Goal: Information Seeking & Learning: Check status

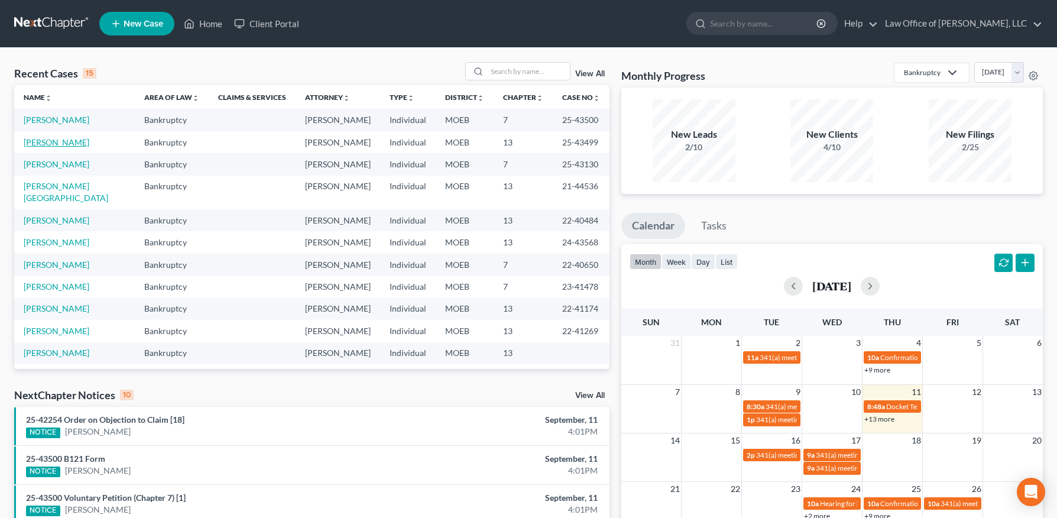
click at [66, 140] on link "[PERSON_NAME]" at bounding box center [57, 142] width 66 height 10
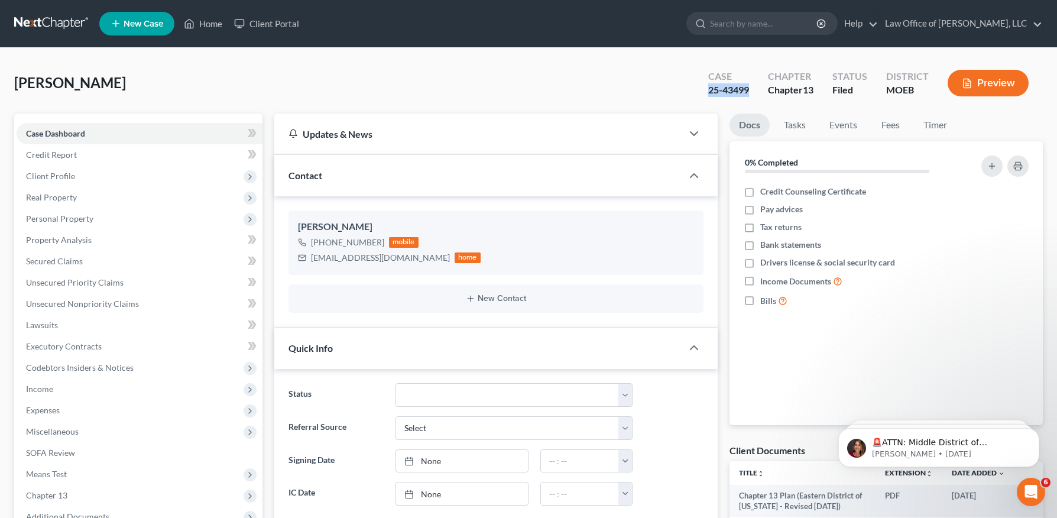
drag, startPoint x: 704, startPoint y: 89, endPoint x: 748, endPoint y: 91, distance: 43.8
click at [748, 91] on div "Case 25-43499" at bounding box center [729, 84] width 60 height 35
copy div "25-43499"
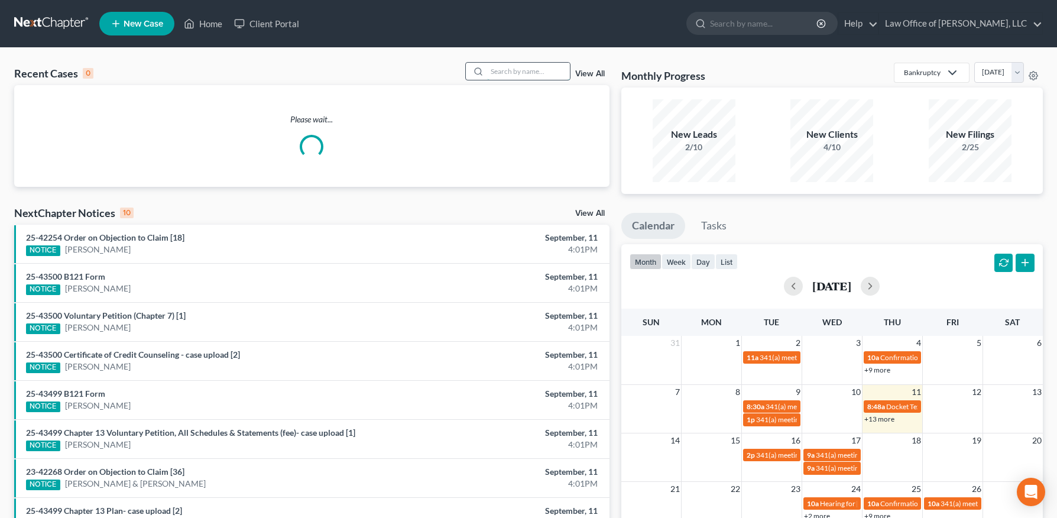
click at [539, 79] on input "search" at bounding box center [528, 71] width 83 height 17
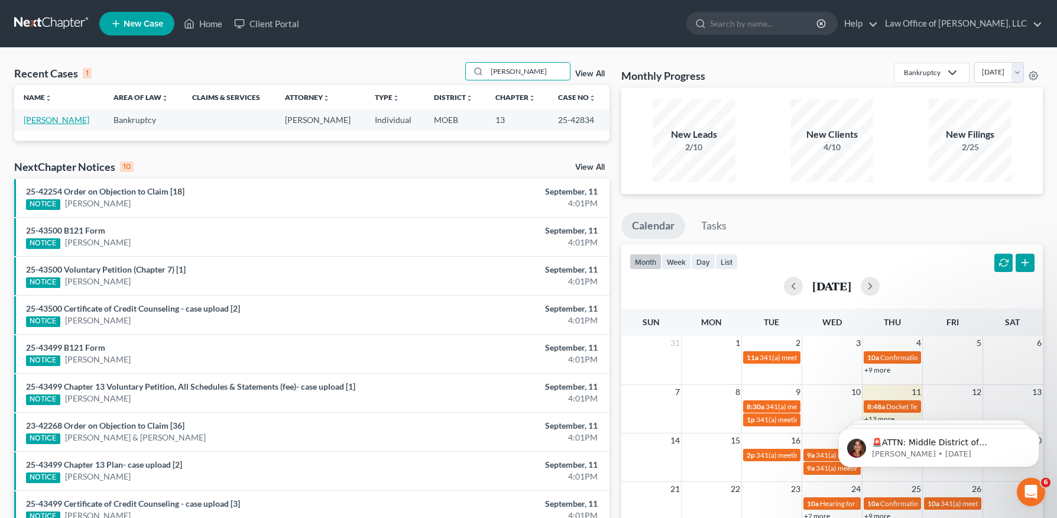
type input "latham"
click at [48, 118] on link "[PERSON_NAME]" at bounding box center [57, 120] width 66 height 10
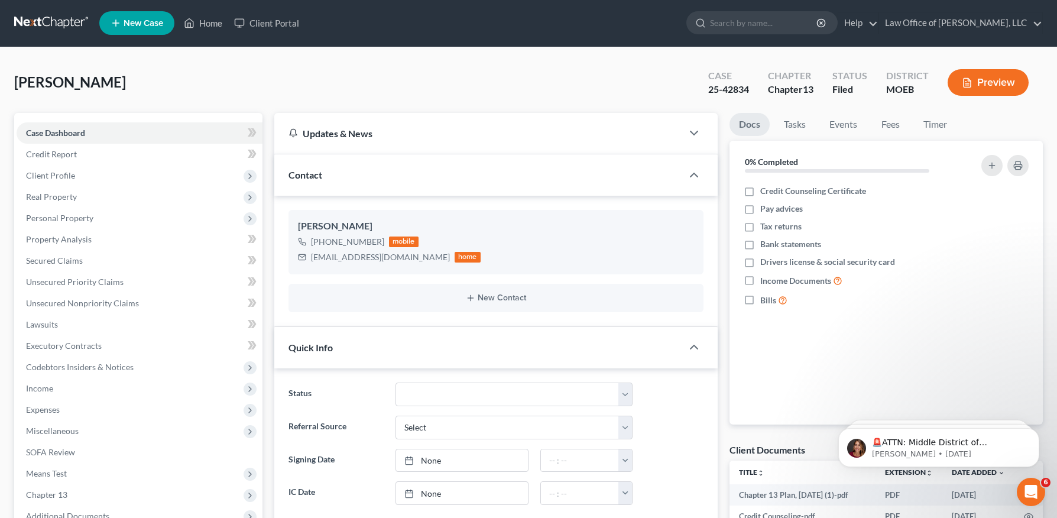
scroll to position [224, 0]
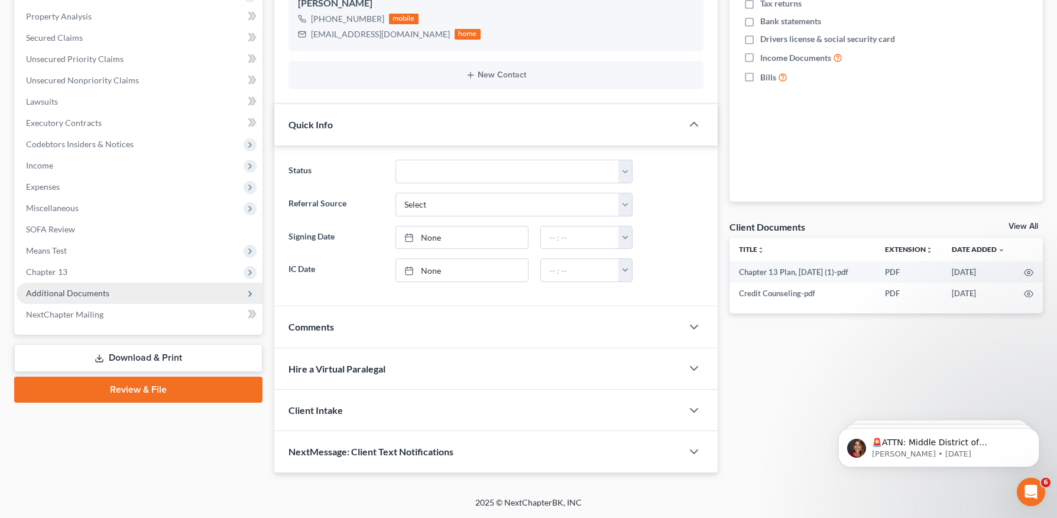
click at [80, 290] on span "Additional Documents" at bounding box center [67, 293] width 83 height 10
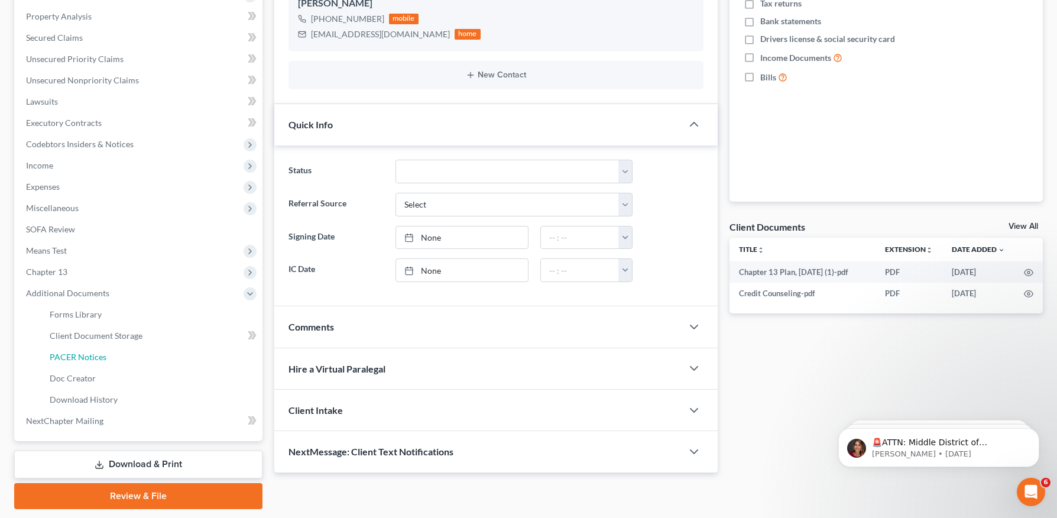
drag, startPoint x: 86, startPoint y: 351, endPoint x: 322, endPoint y: 335, distance: 237.1
click at [86, 352] on span "PACER Notices" at bounding box center [78, 357] width 57 height 10
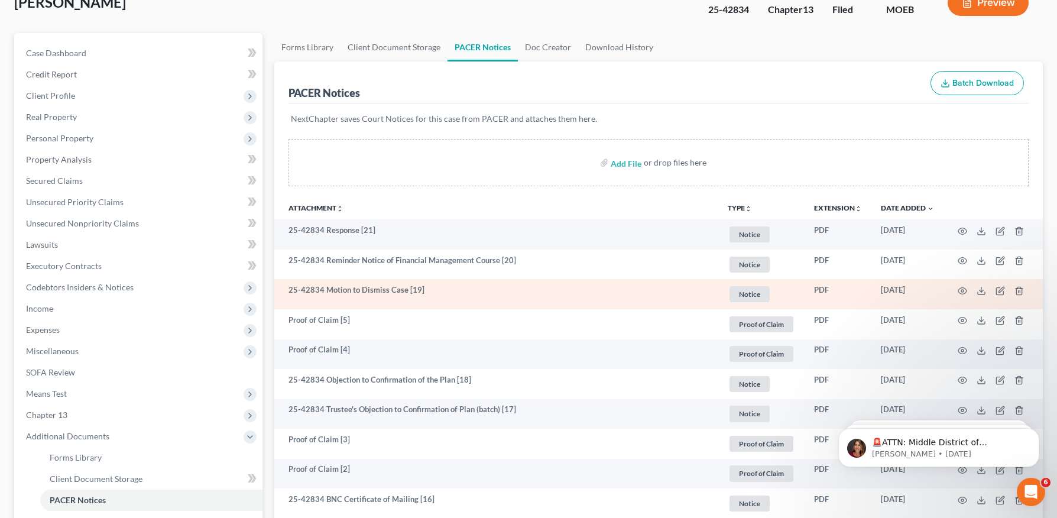
scroll to position [86, 0]
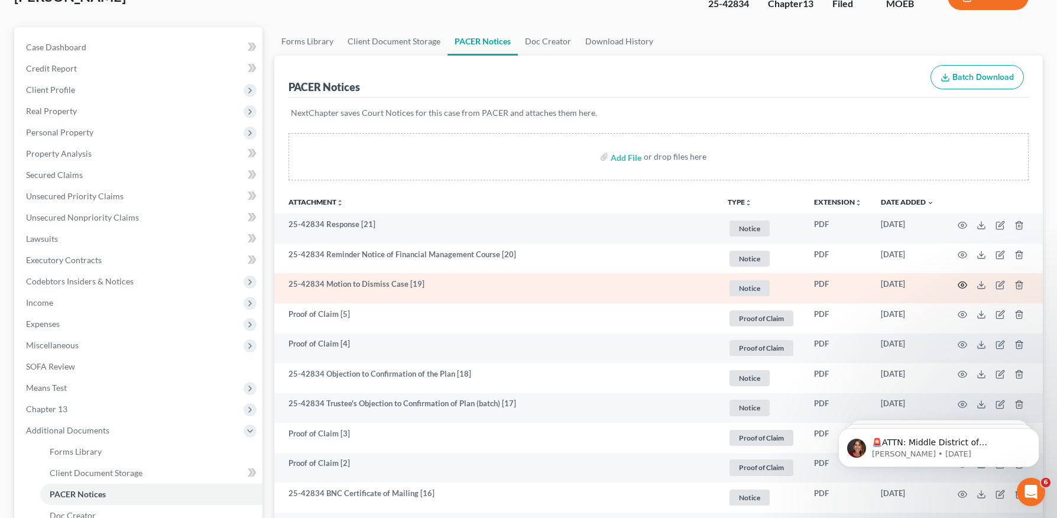
click at [964, 284] on circle "button" at bounding box center [963, 285] width 2 height 2
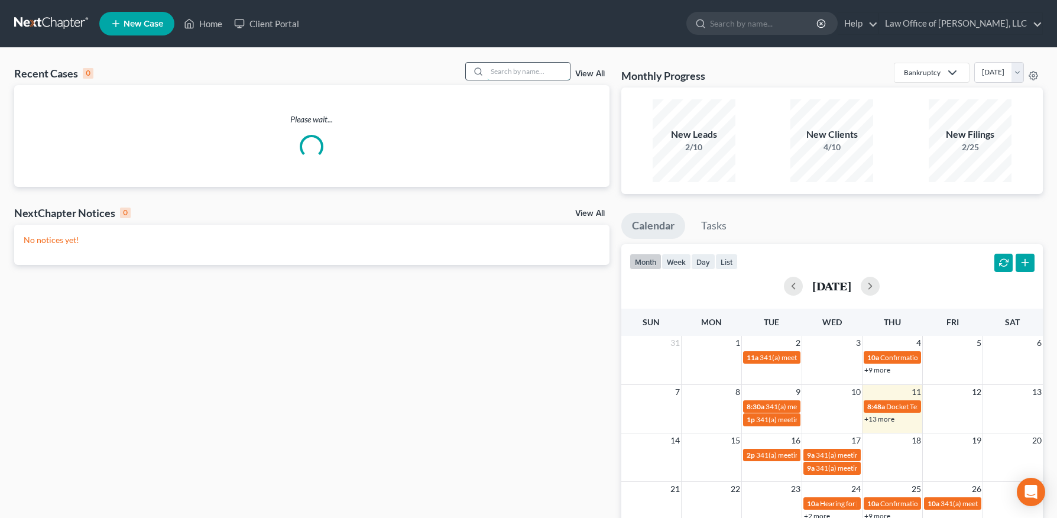
click at [498, 72] on input "search" at bounding box center [528, 71] width 83 height 17
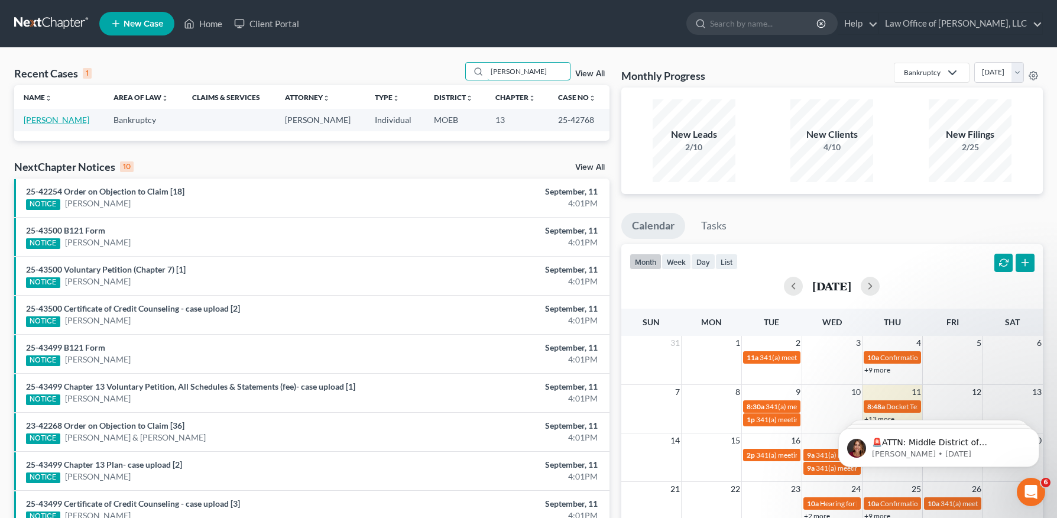
type input "[PERSON_NAME]"
click at [54, 119] on link "[PERSON_NAME]" at bounding box center [57, 120] width 66 height 10
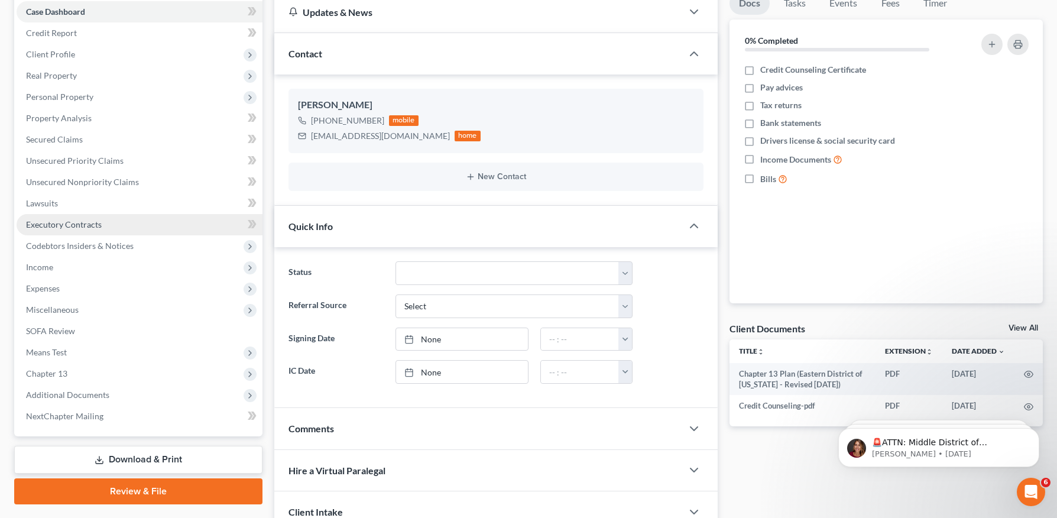
scroll to position [224, 0]
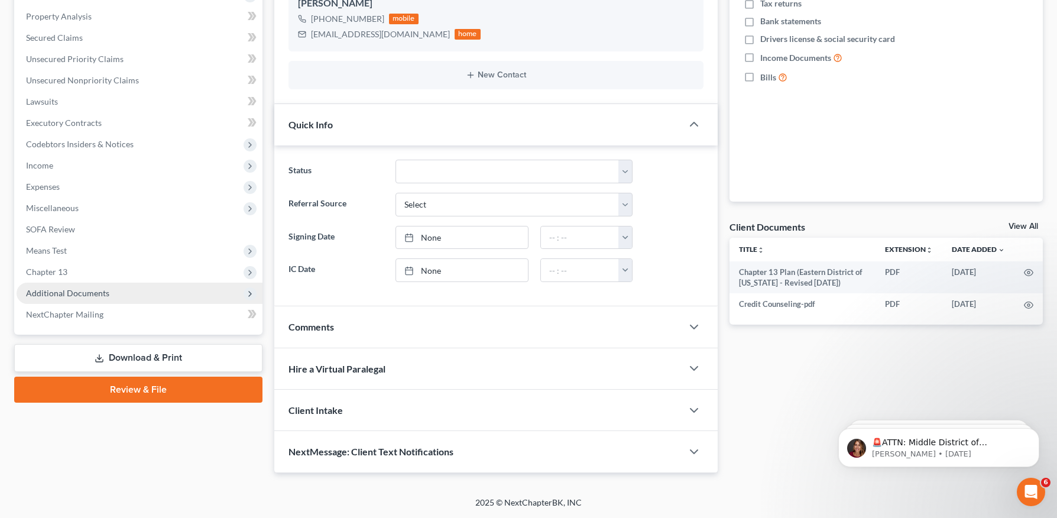
drag, startPoint x: 88, startPoint y: 293, endPoint x: 96, endPoint y: 340, distance: 47.9
click at [88, 293] on span "Additional Documents" at bounding box center [67, 293] width 83 height 10
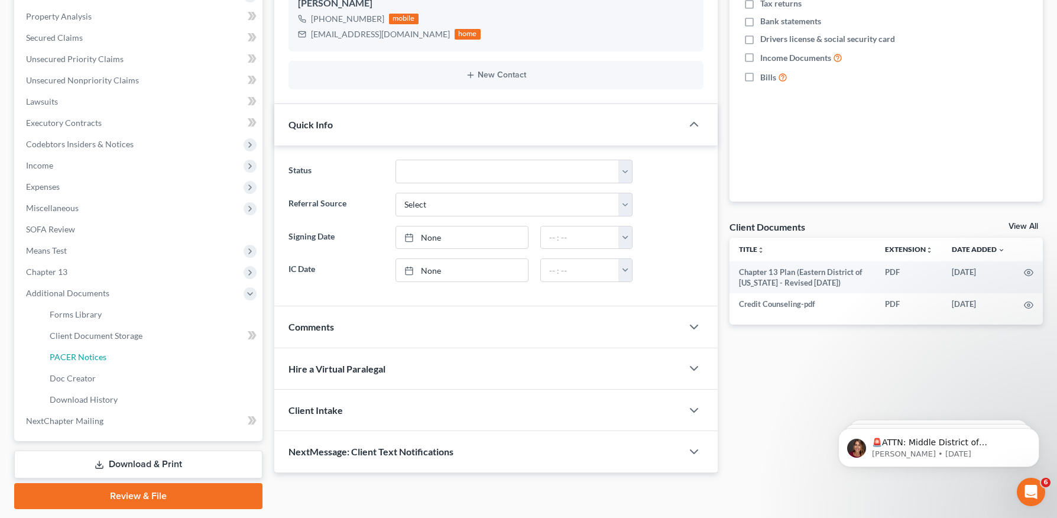
drag, startPoint x: 92, startPoint y: 352, endPoint x: 374, endPoint y: 347, distance: 282.7
click at [92, 352] on span "PACER Notices" at bounding box center [78, 357] width 57 height 10
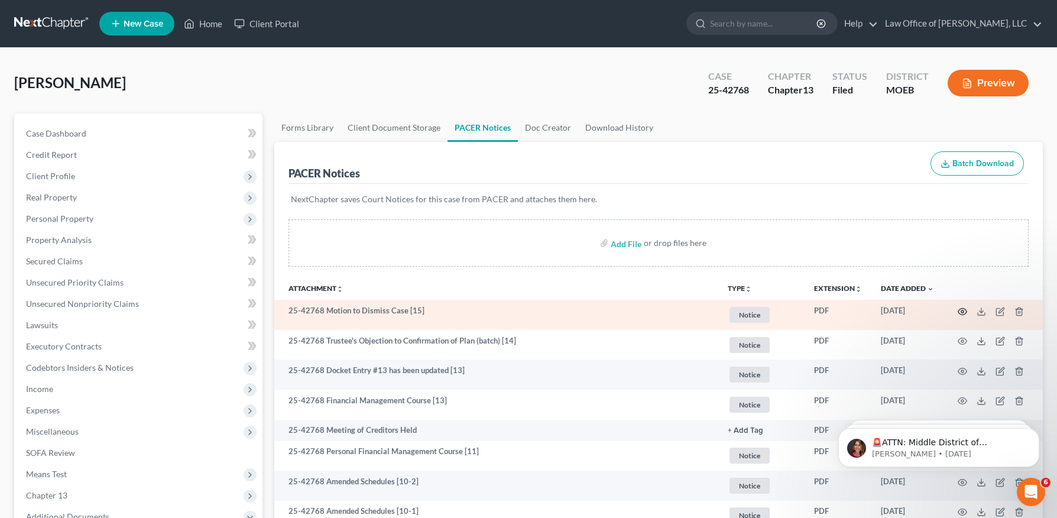
click at [962, 312] on circle "button" at bounding box center [963, 311] width 2 height 2
